Goal: Transaction & Acquisition: Purchase product/service

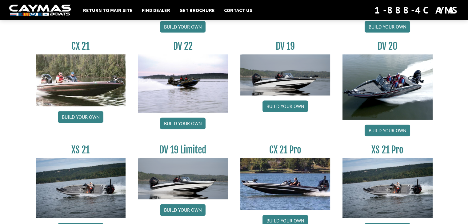
scroll to position [715, 0]
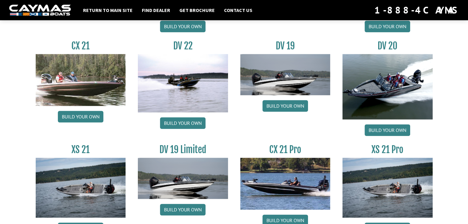
click at [177, 105] on img at bounding box center [183, 83] width 90 height 58
click at [187, 123] on link "Build your own" at bounding box center [182, 123] width 45 height 12
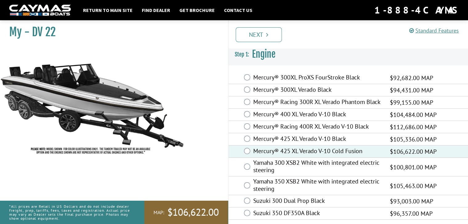
scroll to position [3, 0]
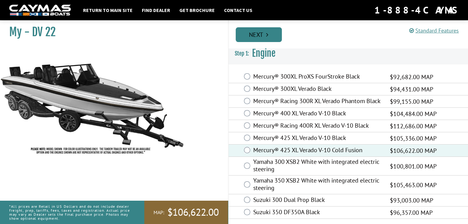
click at [254, 30] on link "Next" at bounding box center [258, 34] width 46 height 15
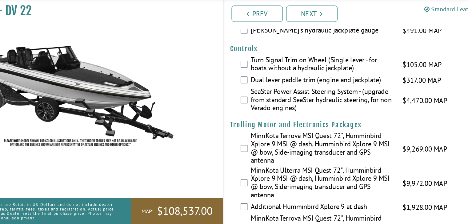
scroll to position [56, 0]
click at [267, 32] on link "Prev" at bounding box center [258, 34] width 46 height 15
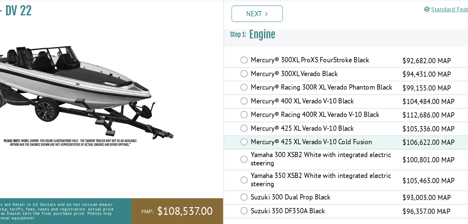
scroll to position [3, 0]
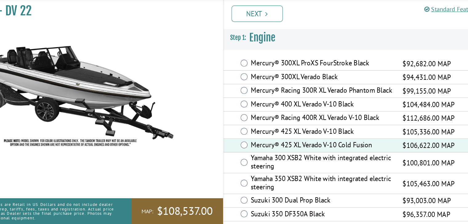
click at [267, 32] on icon "Pagination" at bounding box center [267, 35] width 2 height 6
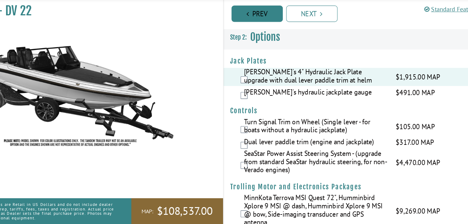
scroll to position [0, 0]
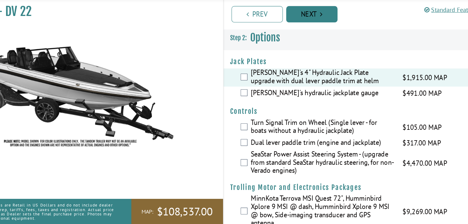
click at [308, 32] on link "Next" at bounding box center [308, 34] width 46 height 15
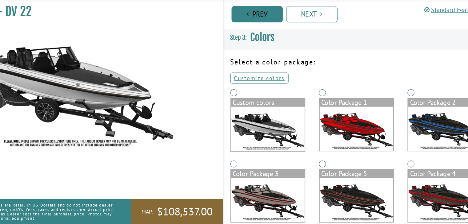
click at [265, 32] on link "Prev" at bounding box center [258, 34] width 46 height 15
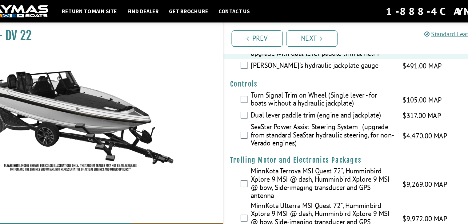
scroll to position [44, 0]
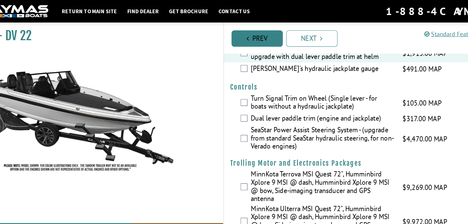
click at [260, 31] on link "Prev" at bounding box center [258, 34] width 46 height 15
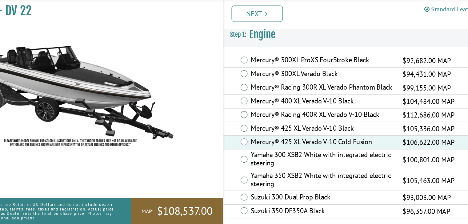
scroll to position [0, 0]
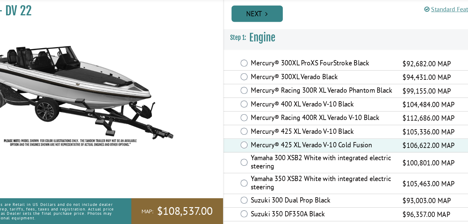
click at [258, 30] on link "Next" at bounding box center [258, 34] width 46 height 15
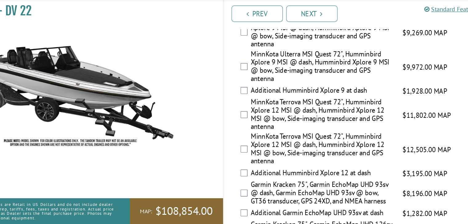
scroll to position [161, 0]
click at [251, 81] on div "MinnKota Ulterra MSI Quest 72", Humminbird Xplore 9 MSI @ dash, Humminbird Xplo…" at bounding box center [347, 82] width 239 height 31
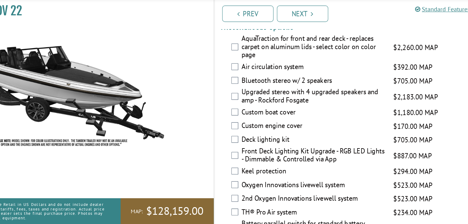
scroll to position [718, 0]
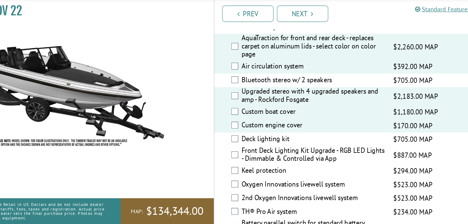
click at [247, 154] on div "Deck lighting kit $705.00 MAP $833.00 MSRP" at bounding box center [347, 148] width 239 height 12
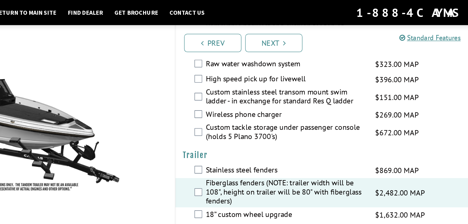
scroll to position [1380, 0]
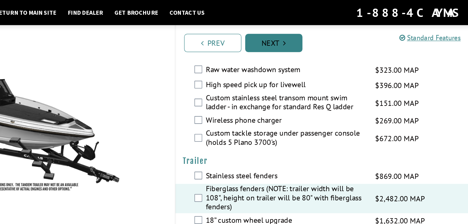
click at [311, 34] on link "Next" at bounding box center [308, 34] width 46 height 15
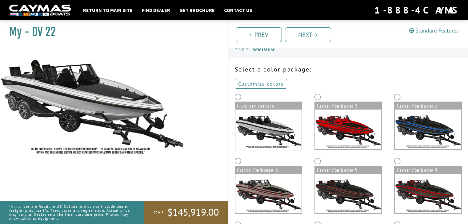
scroll to position [0, 0]
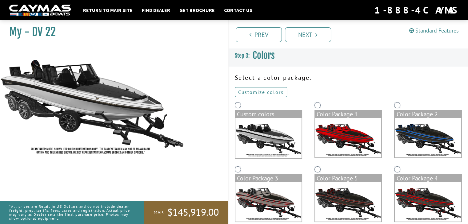
click at [258, 92] on link "Customize colors" at bounding box center [261, 92] width 52 height 10
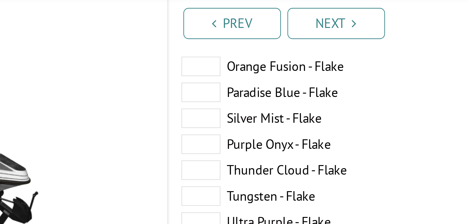
scroll to position [184, 0]
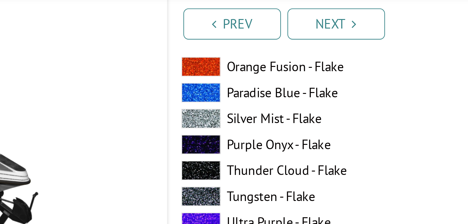
click at [244, 81] on span at bounding box center [244, 79] width 18 height 9
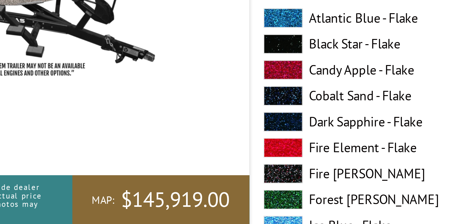
scroll to position [366, 0]
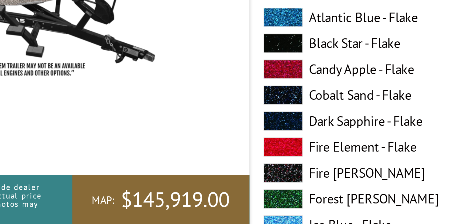
click at [245, 136] on span at bounding box center [244, 138] width 18 height 9
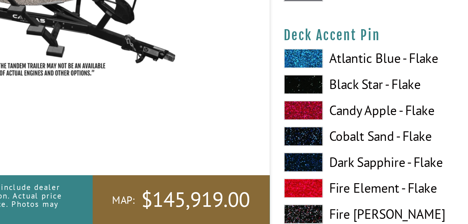
scroll to position [723, 0]
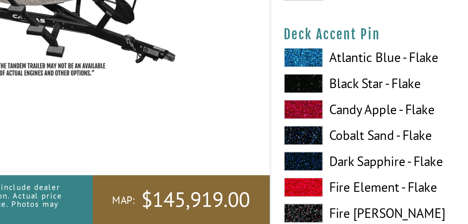
click at [247, 155] on span at bounding box center [244, 157] width 18 height 9
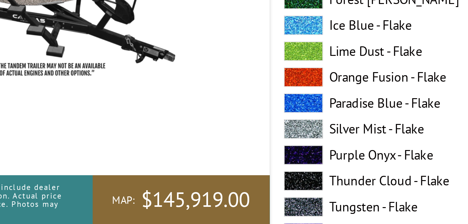
scroll to position [1089, 0]
click at [245, 180] on span at bounding box center [244, 179] width 18 height 9
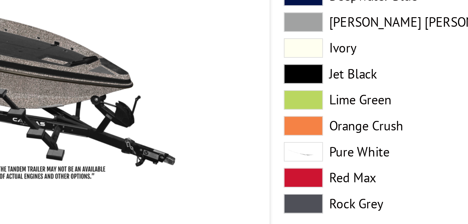
scroll to position [1442, 0]
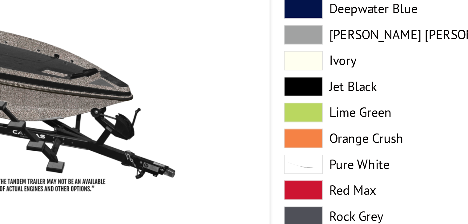
click at [242, 103] on span at bounding box center [244, 104] width 18 height 9
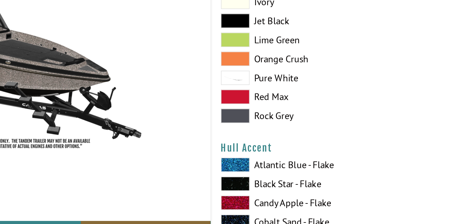
scroll to position [1474, 0]
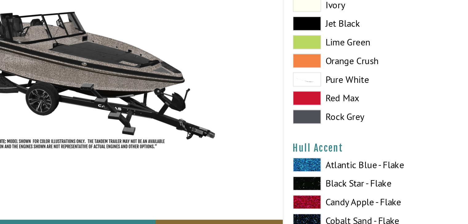
click at [245, 177] on span at bounding box center [244, 176] width 18 height 9
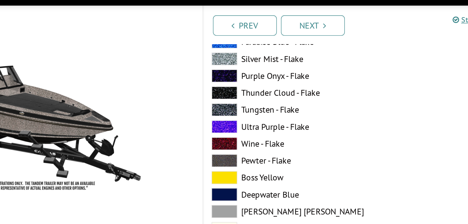
scroll to position [1728, 0]
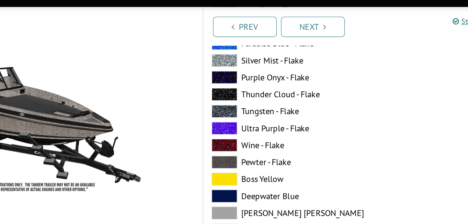
click at [242, 54] on span at bounding box center [244, 58] width 18 height 9
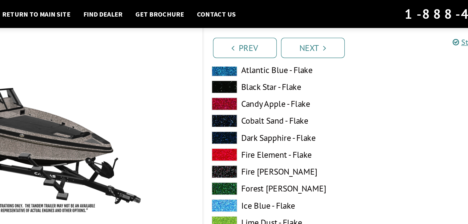
scroll to position [1587, 0]
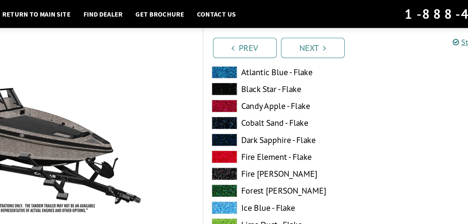
click at [247, 65] on span at bounding box center [244, 64] width 18 height 9
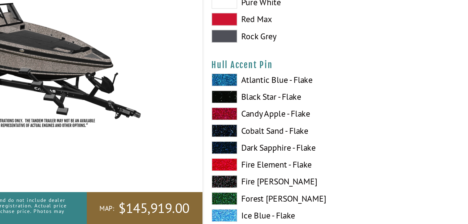
scroll to position [1896, 0]
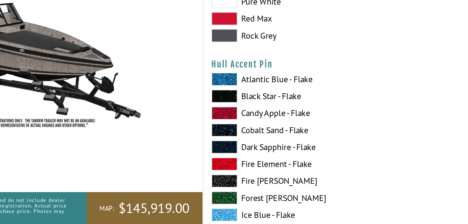
click at [247, 130] on span at bounding box center [244, 131] width 18 height 9
